Goal: Transaction & Acquisition: Purchase product/service

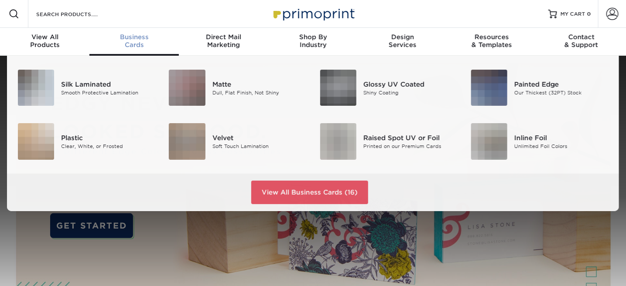
click at [135, 41] on span "Business" at bounding box center [133, 37] width 89 height 8
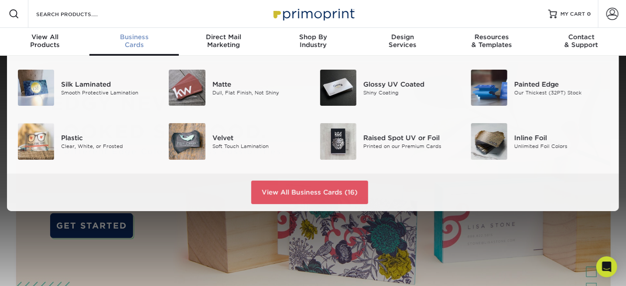
click at [138, 34] on span "Business" at bounding box center [133, 37] width 89 height 8
click at [347, 92] on img at bounding box center [338, 88] width 36 height 36
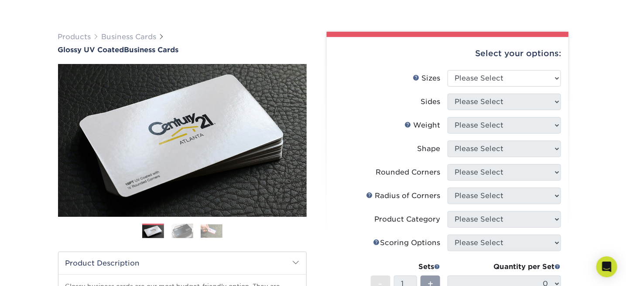
scroll to position [44, 0]
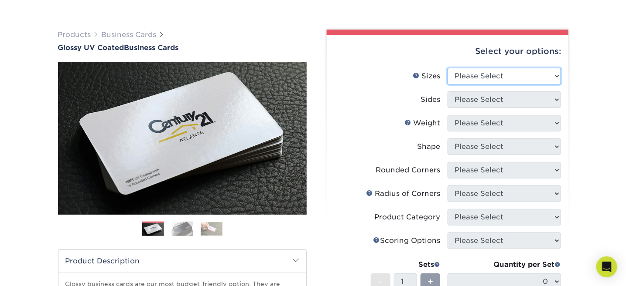
click at [555, 75] on select "Please Select 1.5" x 3.5" - Mini 1.75" x 3.5" - Mini 2" x 2" - Square 2" x 3" -…" at bounding box center [503, 76] width 113 height 17
select select "2.00x3.50"
click at [447, 68] on select "Please Select 1.5" x 3.5" - Mini 1.75" x 3.5" - Mini 2" x 2" - Square 2" x 3" -…" at bounding box center [503, 76] width 113 height 17
click at [555, 75] on select "Please Select 1.5" x 3.5" - Mini 1.75" x 3.5" - Mini 2" x 2" - Square 2" x 3" -…" at bounding box center [503, 76] width 113 height 17
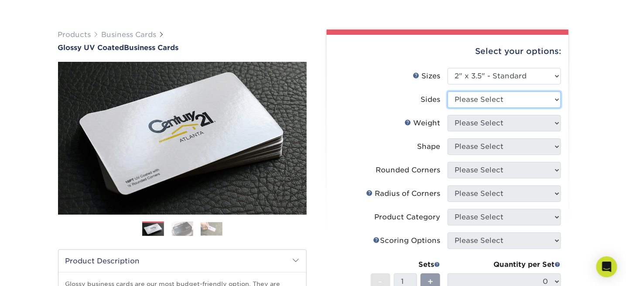
click at [555, 99] on select "Please Select Print Both Sides Print Front Only" at bounding box center [503, 100] width 113 height 17
select select "13abbda7-1d64-4f25-8bb2-c179b224825d"
click at [447, 92] on select "Please Select Print Both Sides Print Front Only" at bounding box center [503, 100] width 113 height 17
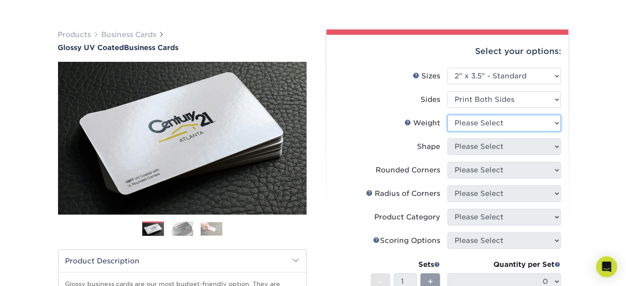
click at [555, 123] on select "Please Select 16PT 14PT" at bounding box center [503, 123] width 113 height 17
select select "14PT"
click at [447, 115] on select "Please Select 16PT 14PT" at bounding box center [503, 123] width 113 height 17
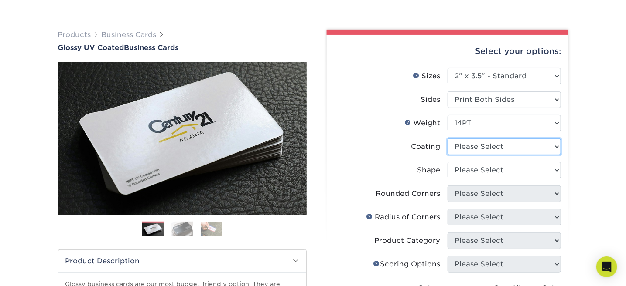
click at [557, 145] on select at bounding box center [503, 147] width 113 height 17
select select "ae367451-b2b8-45df-a344-0f05b6a12993"
click at [447, 139] on select at bounding box center [503, 147] width 113 height 17
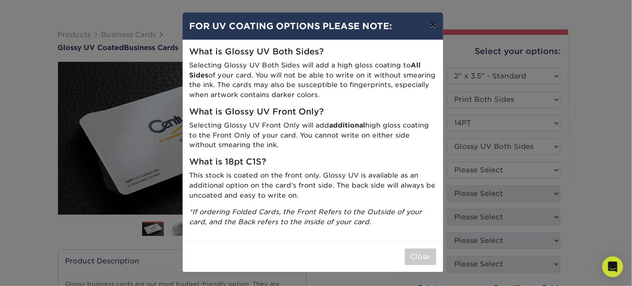
click at [433, 21] on button "×" at bounding box center [433, 25] width 20 height 24
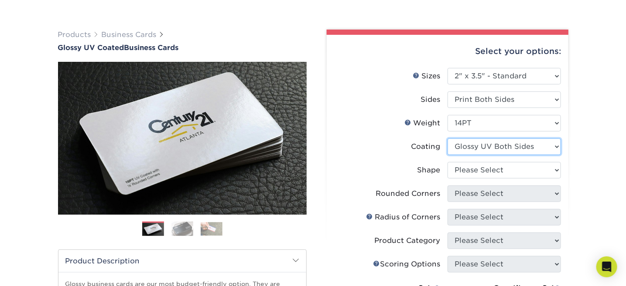
click at [556, 147] on select at bounding box center [503, 147] width 113 height 17
click at [120, 35] on link "Business Cards" at bounding box center [129, 35] width 55 height 8
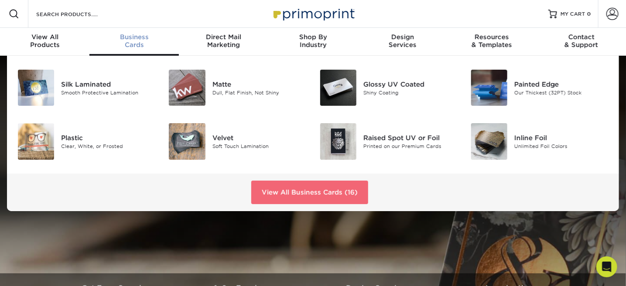
click at [302, 197] on link "View All Business Cards (16)" at bounding box center [309, 193] width 117 height 24
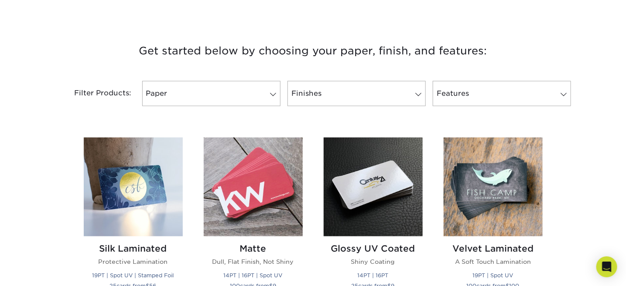
scroll to position [305, 0]
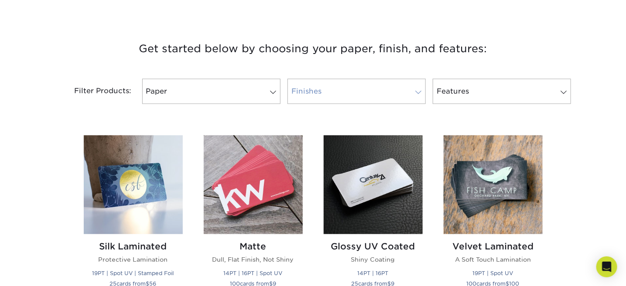
click at [417, 91] on span at bounding box center [418, 92] width 12 height 7
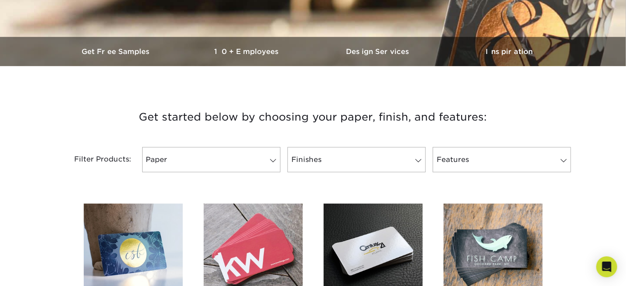
scroll to position [262, 0]
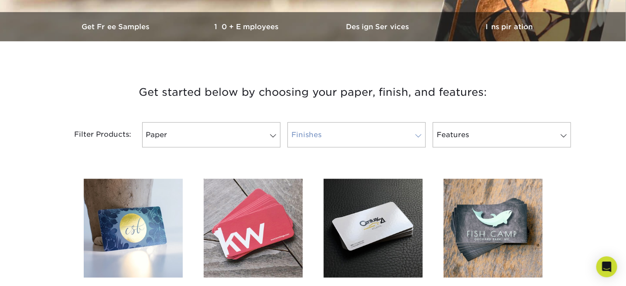
click at [416, 136] on span at bounding box center [418, 136] width 12 height 7
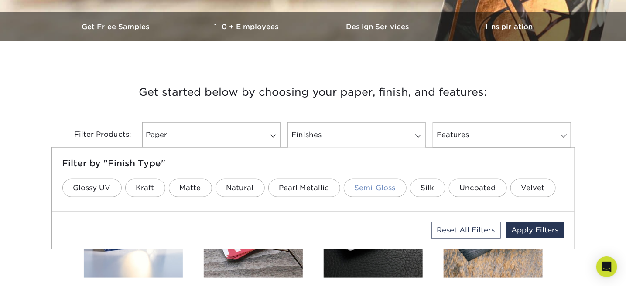
click at [375, 189] on link "Semi-Gloss" at bounding box center [375, 188] width 63 height 18
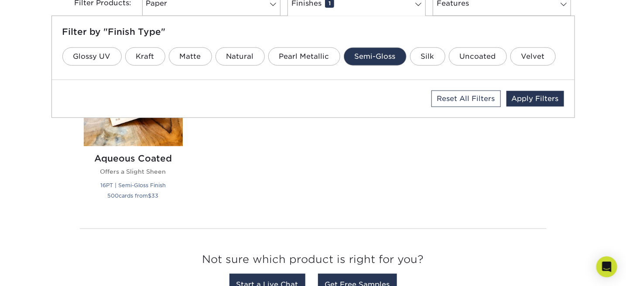
scroll to position [392, 0]
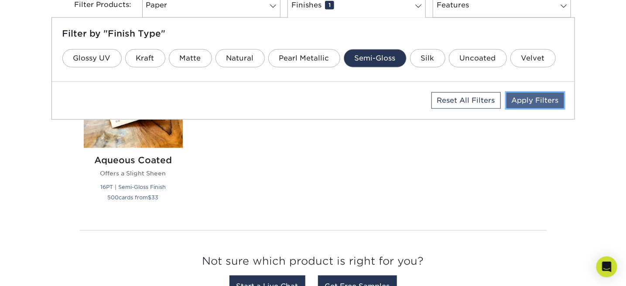
click at [525, 100] on link "Apply Filters" at bounding box center [535, 101] width 58 height 16
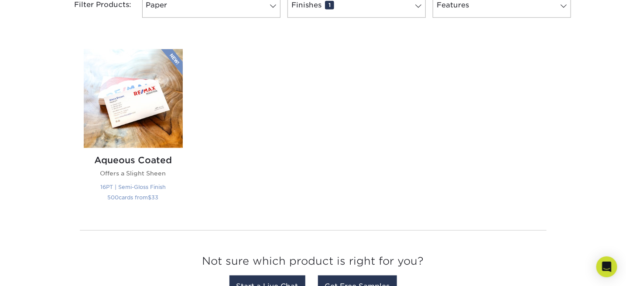
click at [137, 157] on h2 "Aqueous Coated" at bounding box center [133, 160] width 99 height 10
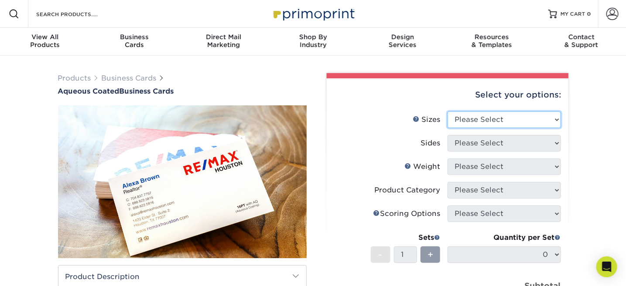
click at [556, 119] on select "Please Select 1.5" x 3.5" - Mini 1.75" x 3.5" - Mini 2" x 3" - Mini 2" x 3.5" -…" at bounding box center [503, 120] width 113 height 17
select select "2.00x3.50"
click at [447, 112] on select "Please Select 1.5" x 3.5" - Mini 1.75" x 3.5" - Mini 2" x 3" - Mini 2" x 3.5" -…" at bounding box center [503, 120] width 113 height 17
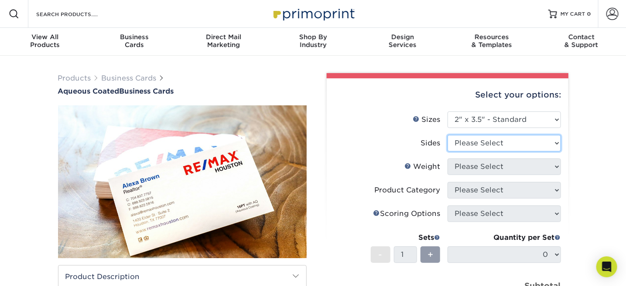
click at [557, 143] on select "Please Select Print Both Sides Print Front Only" at bounding box center [503, 143] width 113 height 17
select select "13abbda7-1d64-4f25-8bb2-c179b224825d"
click at [447, 135] on select "Please Select Print Both Sides Print Front Only" at bounding box center [503, 143] width 113 height 17
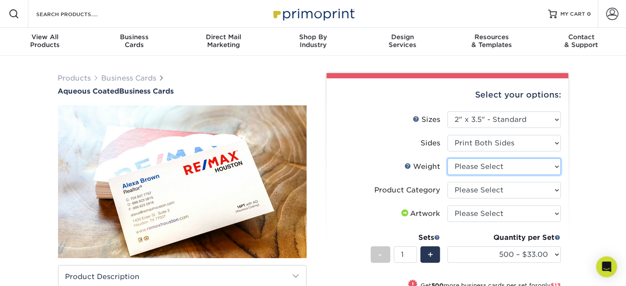
click at [555, 165] on select "Please Select 16PT" at bounding box center [503, 167] width 113 height 17
select select "16PT"
click at [447, 159] on select "Please Select 16PT" at bounding box center [503, 167] width 113 height 17
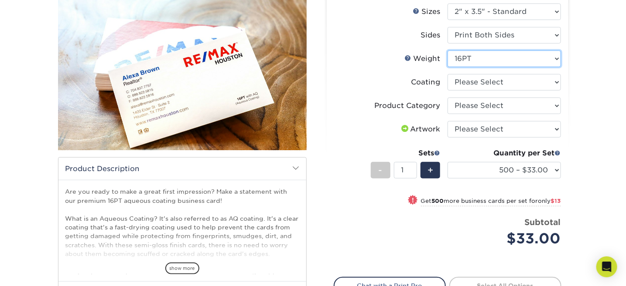
scroll to position [87, 0]
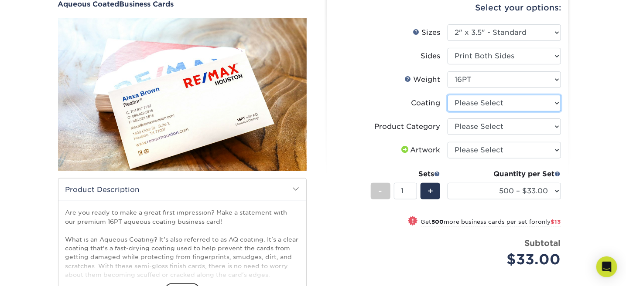
click at [556, 103] on select at bounding box center [503, 103] width 113 height 17
select select "d41dab50-ff65-4f4f-bb17-2afe4d36ae33"
click at [447, 95] on select at bounding box center [503, 103] width 113 height 17
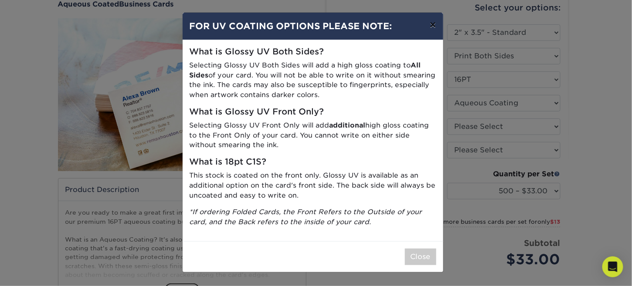
click at [434, 24] on button "×" at bounding box center [433, 25] width 20 height 24
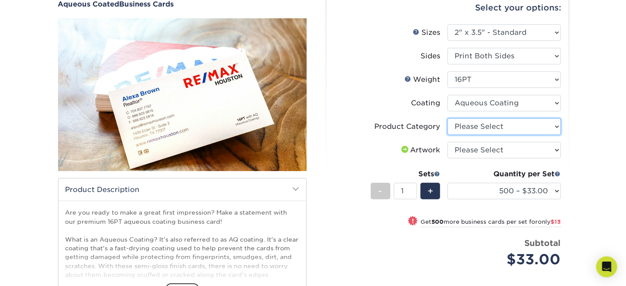
click at [555, 125] on select "Please Select Business Cards" at bounding box center [503, 127] width 113 height 17
select select "3b5148f1-0588-4f88-a218-97bcfdce65c1"
click at [447, 119] on select "Please Select Business Cards" at bounding box center [503, 127] width 113 height 17
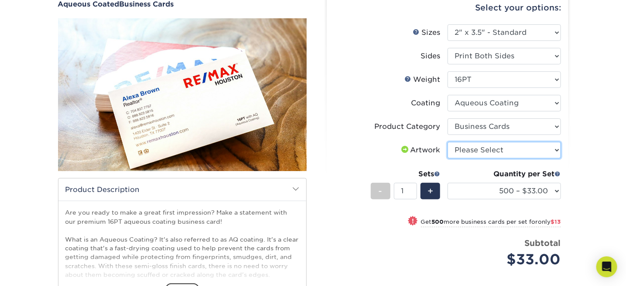
click at [556, 148] on select "Please Select I will upload files I need a design - $100" at bounding box center [503, 150] width 113 height 17
select select "upload"
click at [447, 142] on select "Please Select I will upload files I need a design - $100" at bounding box center [503, 150] width 113 height 17
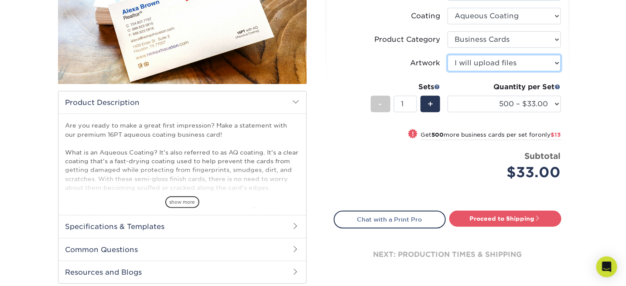
scroll to position [131, 0]
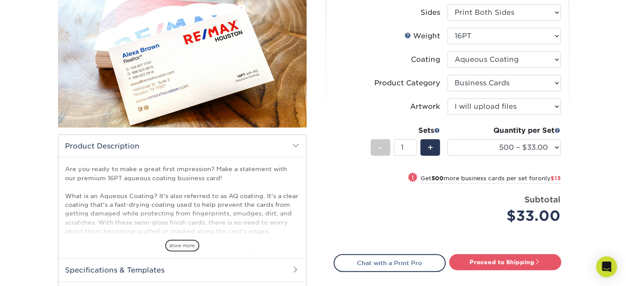
click at [436, 177] on strong "500" at bounding box center [438, 178] width 12 height 7
select select "1000 – $46.00"
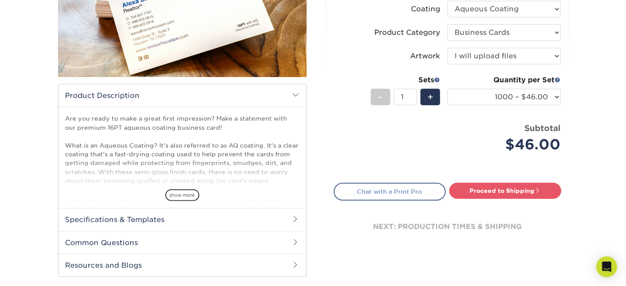
scroll to position [174, 0]
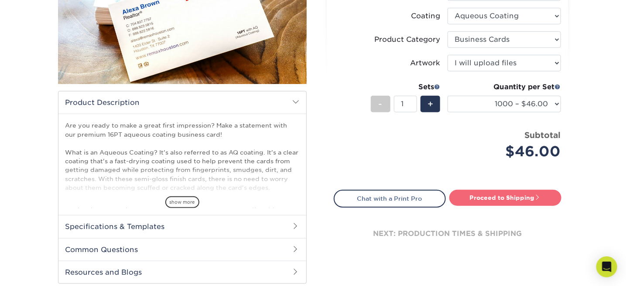
click at [487, 198] on link "Proceed to Shipping" at bounding box center [505, 198] width 112 height 16
type input "Set 1"
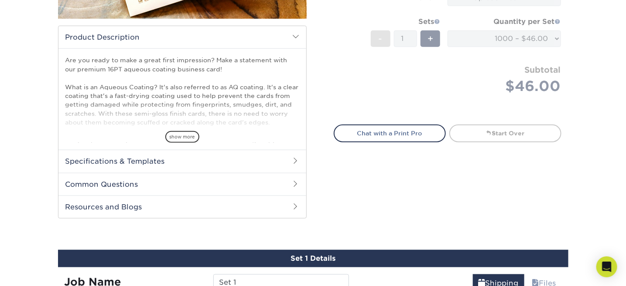
scroll to position [241, 0]
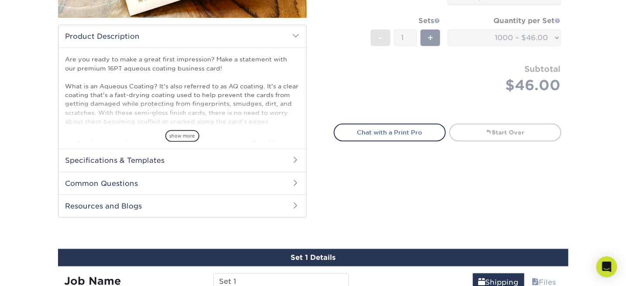
click at [162, 161] on h2 "Specifications & Templates" at bounding box center [182, 160] width 248 height 23
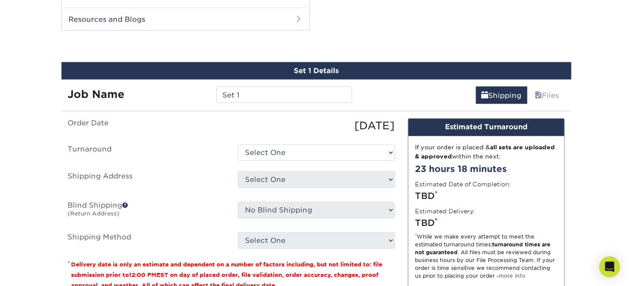
scroll to position [567, 0]
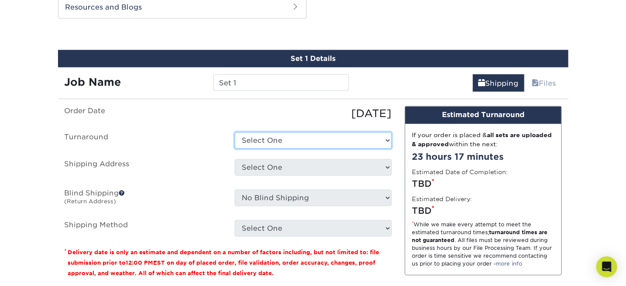
click at [387, 139] on select "Select One 2-4 Business Days 2 Day Next Business Day" at bounding box center [313, 141] width 157 height 17
select select "ff7956b4-5283-409c-9861-ced6eda3af1e"
click at [235, 133] on select "Select One 2-4 Business Days 2 Day Next Business Day" at bounding box center [313, 141] width 157 height 17
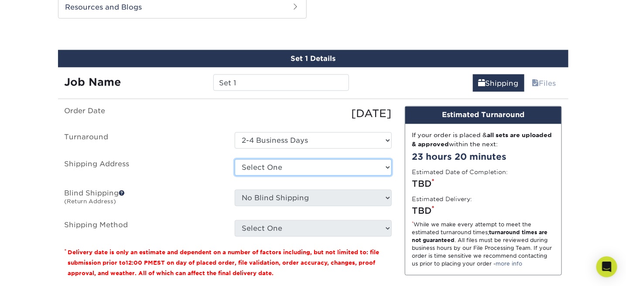
click at [387, 167] on select "Select One + Add New Address - Login" at bounding box center [313, 168] width 157 height 17
select select "newaddress"
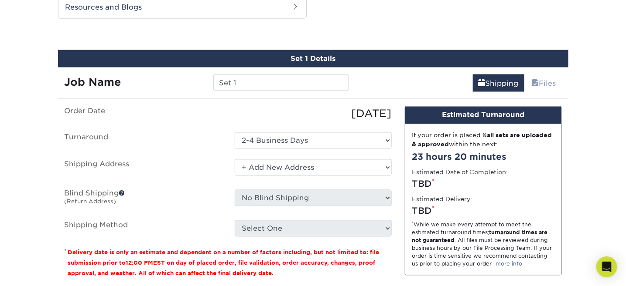
click at [235, 160] on select "Select One + Add New Address - Login" at bounding box center [313, 168] width 157 height 17
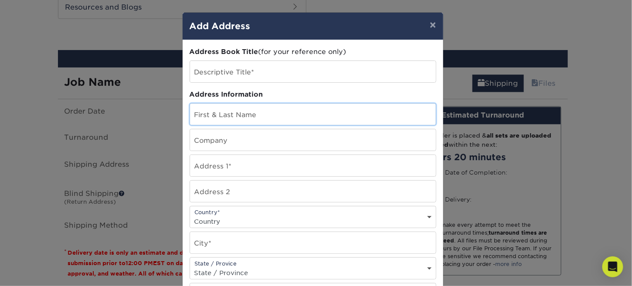
click at [233, 113] on input "text" at bounding box center [313, 114] width 246 height 21
type input "[PERSON_NAME]"
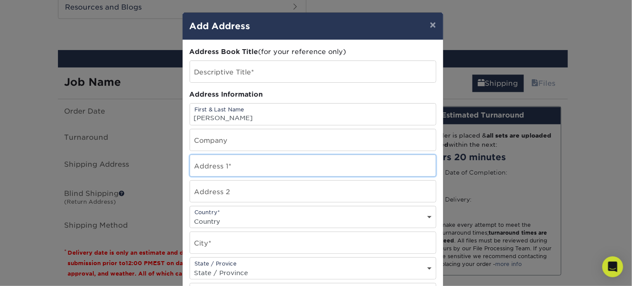
type input "[STREET_ADDRESS]"
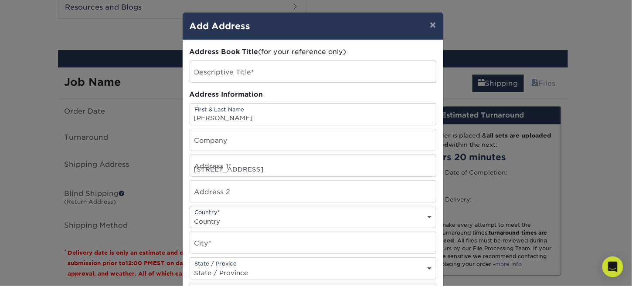
select select "US"
type input "Rockmart"
select select "GA"
type input "30153"
type input "2024393269"
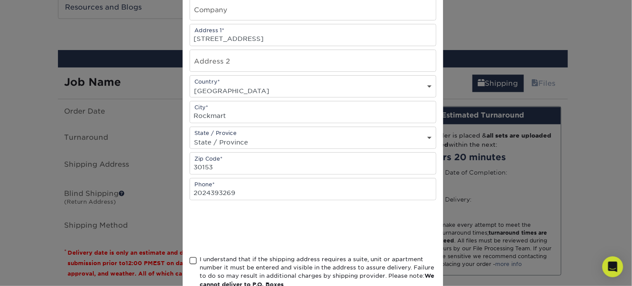
scroll to position [0, 0]
click at [190, 258] on span at bounding box center [193, 261] width 7 height 8
click at [0, 0] on input "I understand that if the shipping address requires a suite, unit or apartment n…" at bounding box center [0, 0] width 0 height 0
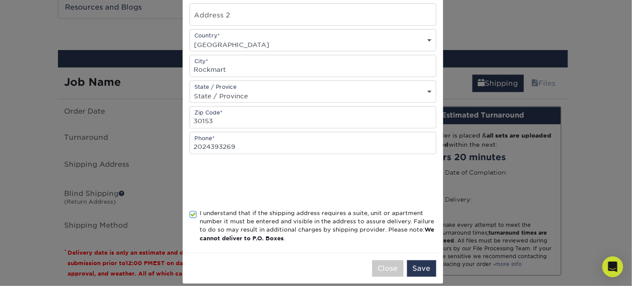
scroll to position [184, 0]
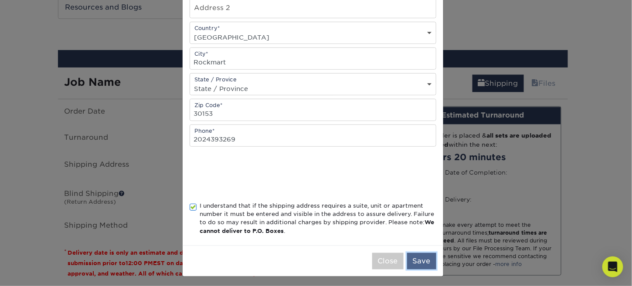
click at [421, 260] on button "Save" at bounding box center [421, 261] width 29 height 17
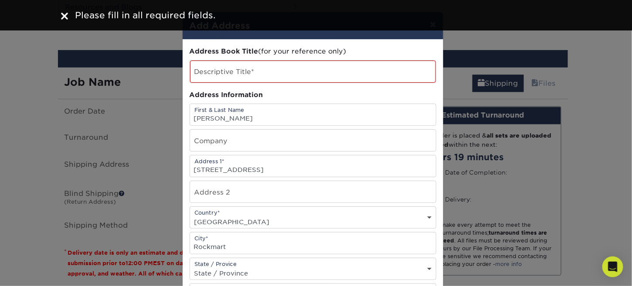
scroll to position [0, 0]
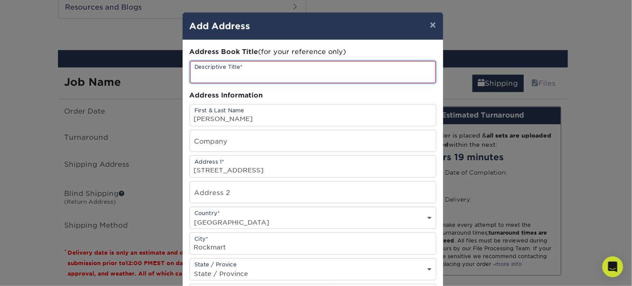
click at [249, 74] on input "text" at bounding box center [313, 72] width 246 height 22
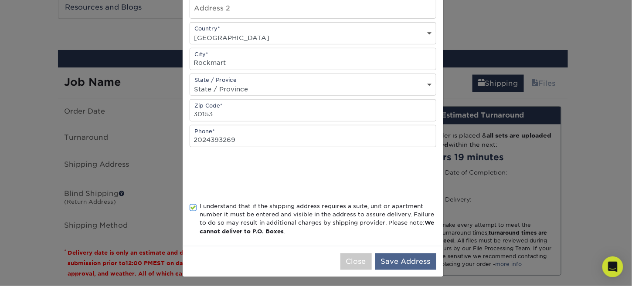
type input "Cards"
click at [395, 261] on button "Save Address" at bounding box center [405, 262] width 61 height 17
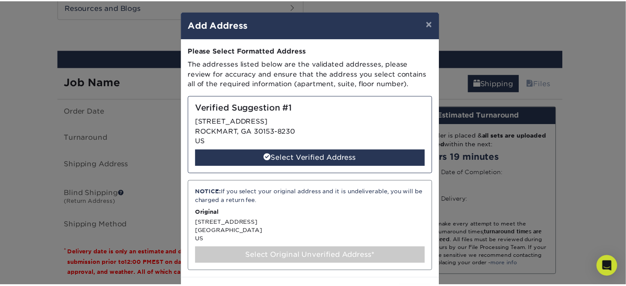
scroll to position [0, 0]
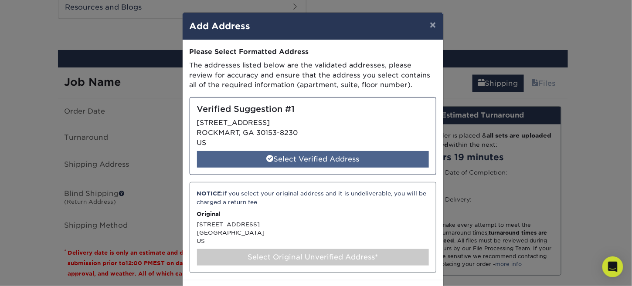
click at [302, 158] on div "Select Verified Address" at bounding box center [313, 159] width 232 height 17
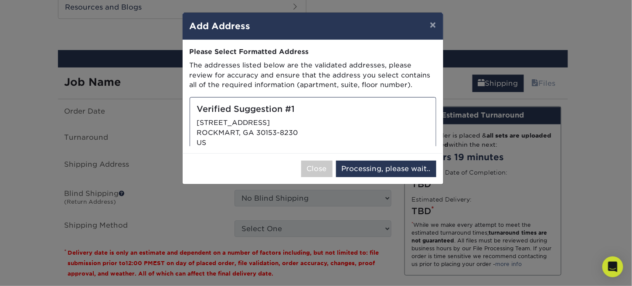
select select "285816"
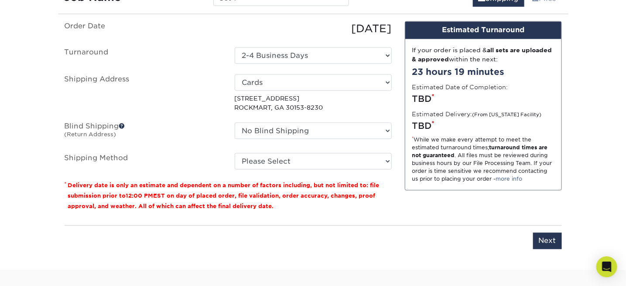
scroll to position [654, 0]
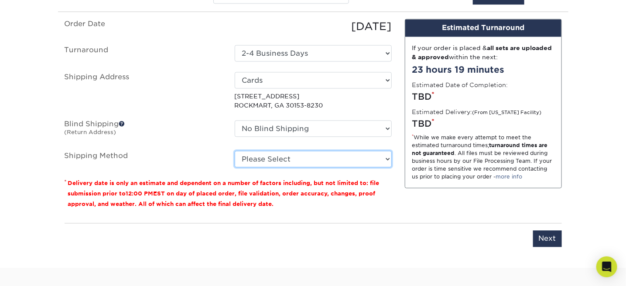
click at [386, 159] on select "Please Select Ground Shipping (+$8.96) 3 Day Shipping Service (+$24.92) 2 Day A…" at bounding box center [313, 159] width 157 height 17
select select "03"
click at [235, 151] on select "Please Select Ground Shipping (+$8.96) 3 Day Shipping Service (+$24.92) 2 Day A…" at bounding box center [313, 159] width 157 height 17
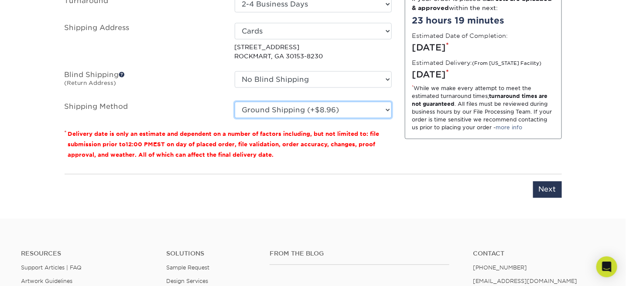
scroll to position [741, 0]
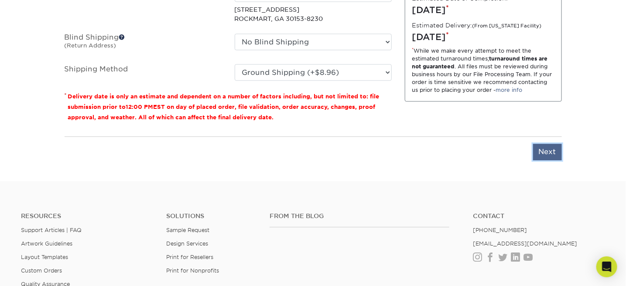
click at [540, 153] on input "Next" at bounding box center [547, 152] width 29 height 17
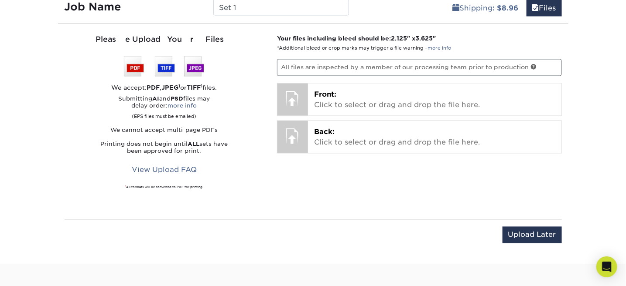
scroll to position [610, 0]
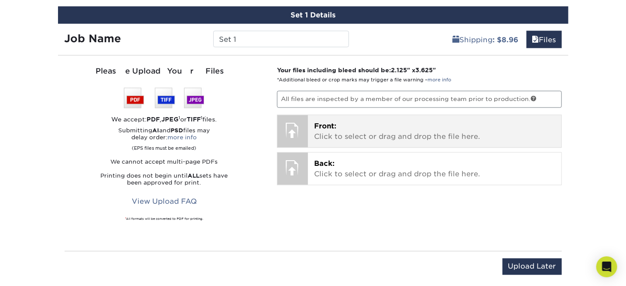
click at [347, 132] on p "Front: Click to select or drag and drop the file here." at bounding box center [434, 132] width 241 height 21
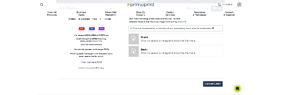
scroll to position [814, 0]
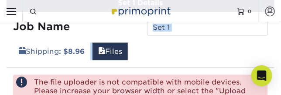
drag, startPoint x: 222, startPoint y: 52, endPoint x: 206, endPoint y: 27, distance: 29.6
click at [206, 27] on div "Job Name Set 1 Shipping : $8.96 Files" at bounding box center [141, 36] width 268 height 48
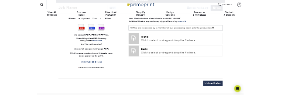
scroll to position [815, 0]
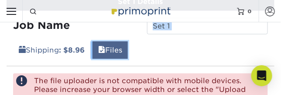
click at [112, 48] on link "Files" at bounding box center [109, 49] width 35 height 17
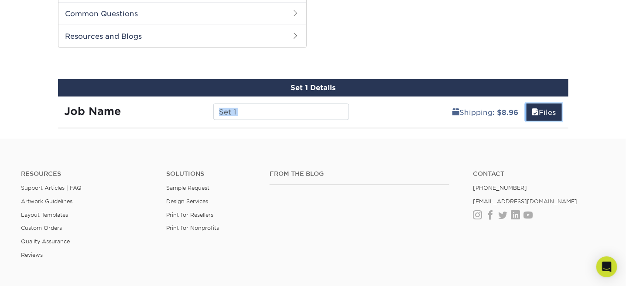
scroll to position [436, 0]
click at [545, 111] on link "Files" at bounding box center [543, 112] width 35 height 17
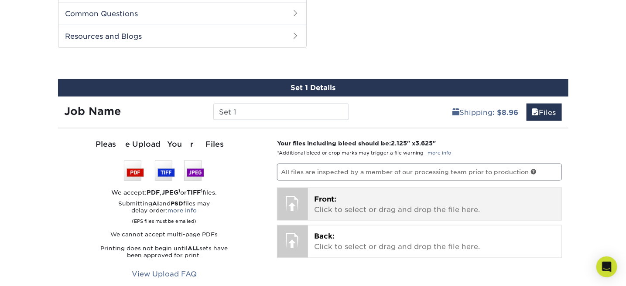
click at [348, 207] on p "Front: Click to select or drag and drop the file here." at bounding box center [434, 204] width 241 height 21
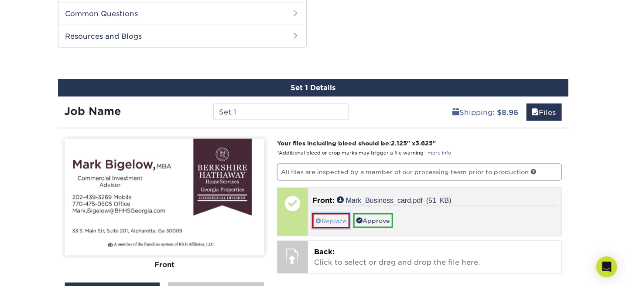
click at [336, 222] on link "Replace" at bounding box center [330, 221] width 37 height 15
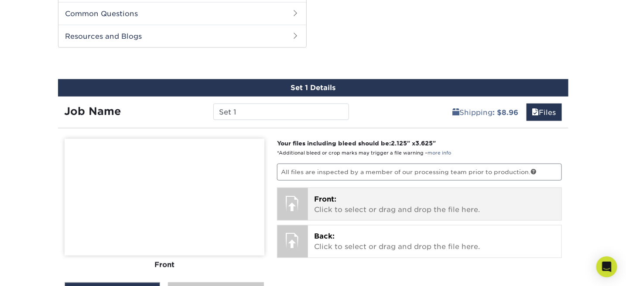
click at [345, 206] on p "Front: Click to select or drag and drop the file here." at bounding box center [434, 204] width 241 height 21
